Goal: Check status: Check status

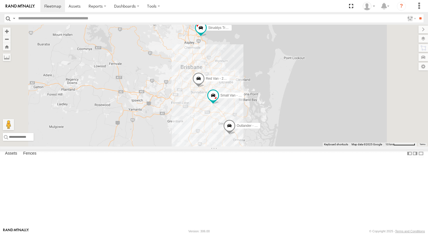
click at [0, 0] on div "Struddys Truck - 091 FZ7 All Assets [GEOGRAPHIC_DATA] -27.33842 153.07274 Video…" at bounding box center [0, 0] width 0 height 0
click at [0, 0] on div "Struddys Truck - 091 FZ7 All Assets -27.33417 153.05123 Video Small Van - 471 B…" at bounding box center [0, 0] width 0 height 0
